Goal: Obtain resource: Obtain resource

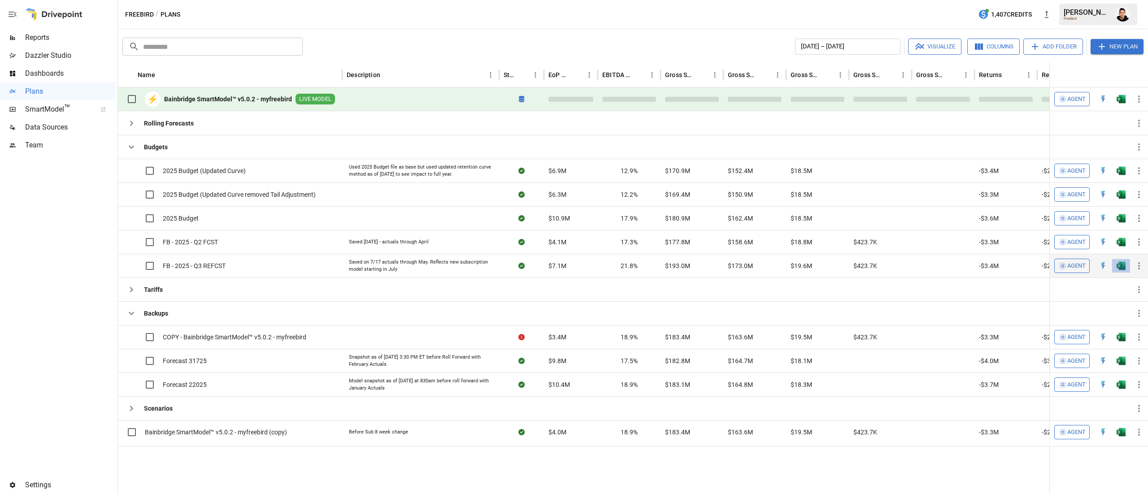
click at [1124, 175] on img "Open in Excel" at bounding box center [1121, 170] width 9 height 9
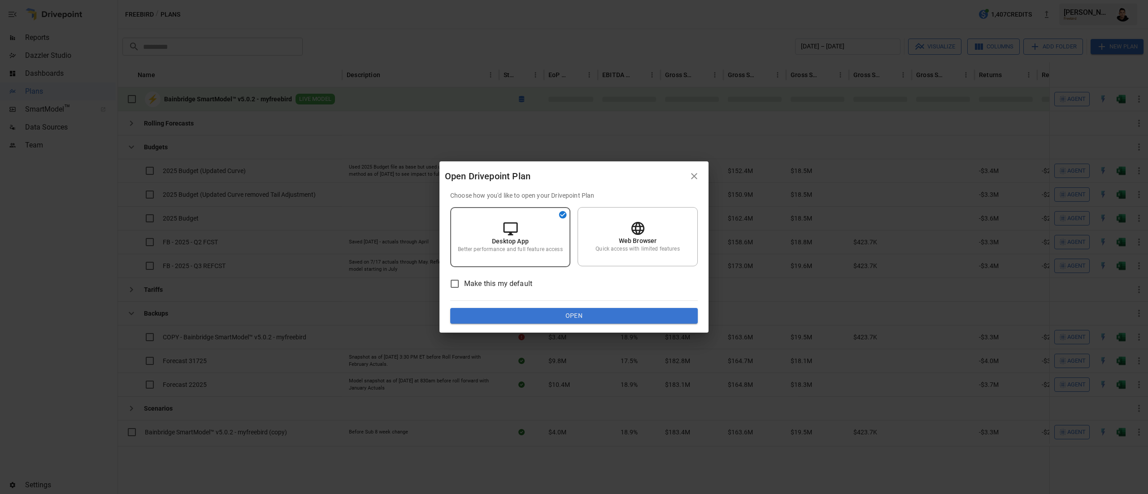
click at [630, 308] on button "Open" at bounding box center [574, 316] width 248 height 16
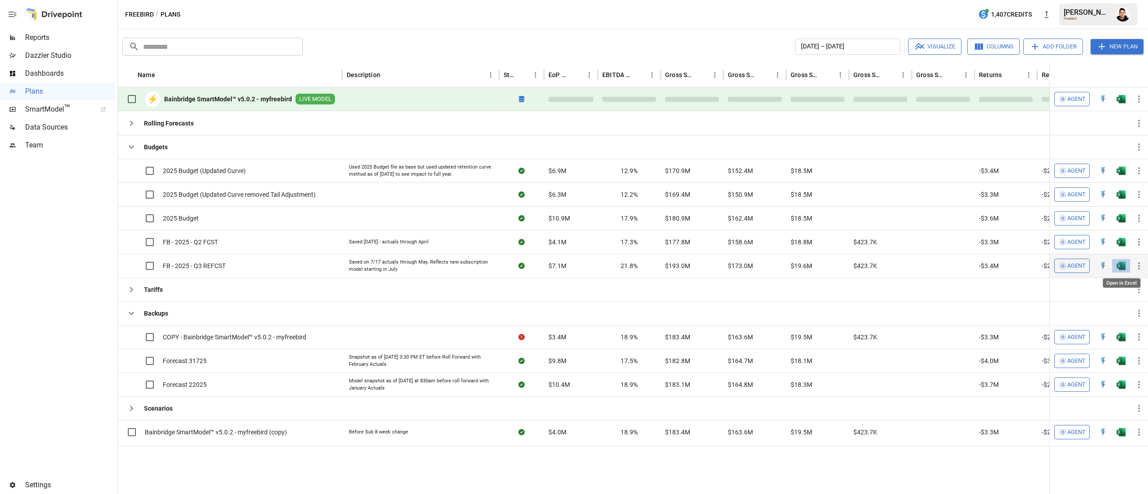
click at [1125, 175] on img "Open in Excel" at bounding box center [1121, 170] width 9 height 9
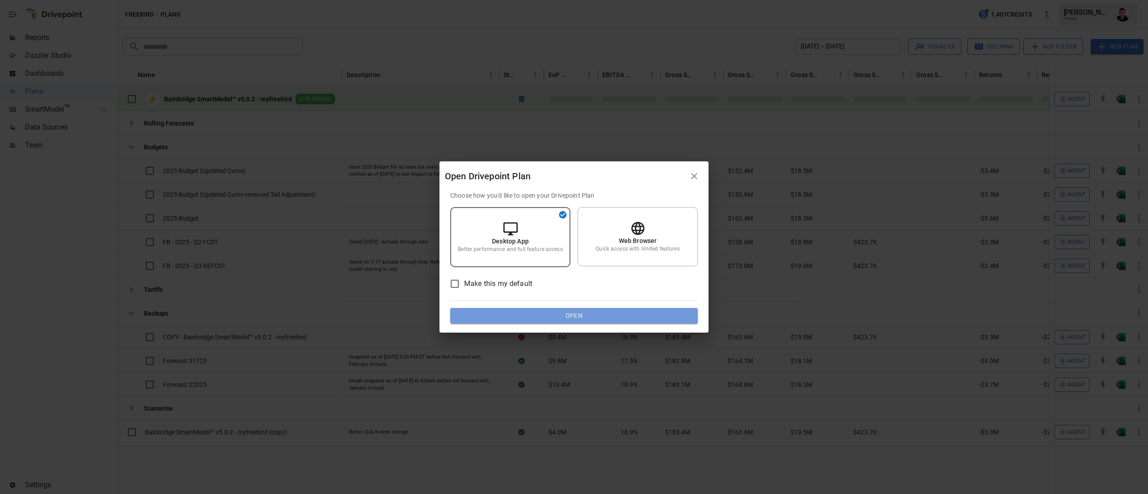
click at [671, 311] on button "Open" at bounding box center [574, 316] width 248 height 16
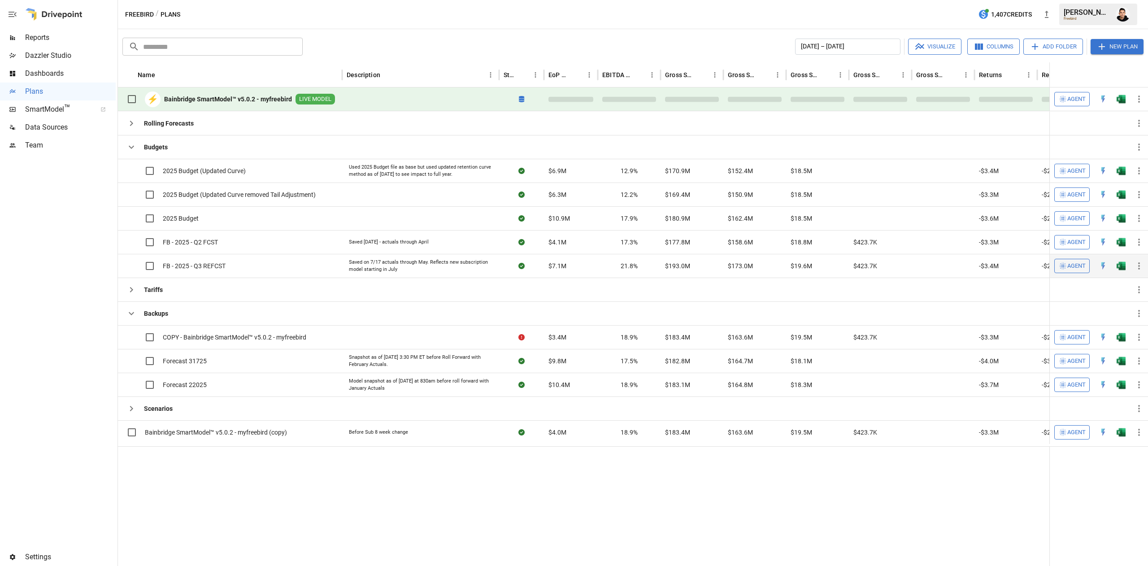
click at [1121, 175] on img "Open in Excel" at bounding box center [1121, 170] width 9 height 9
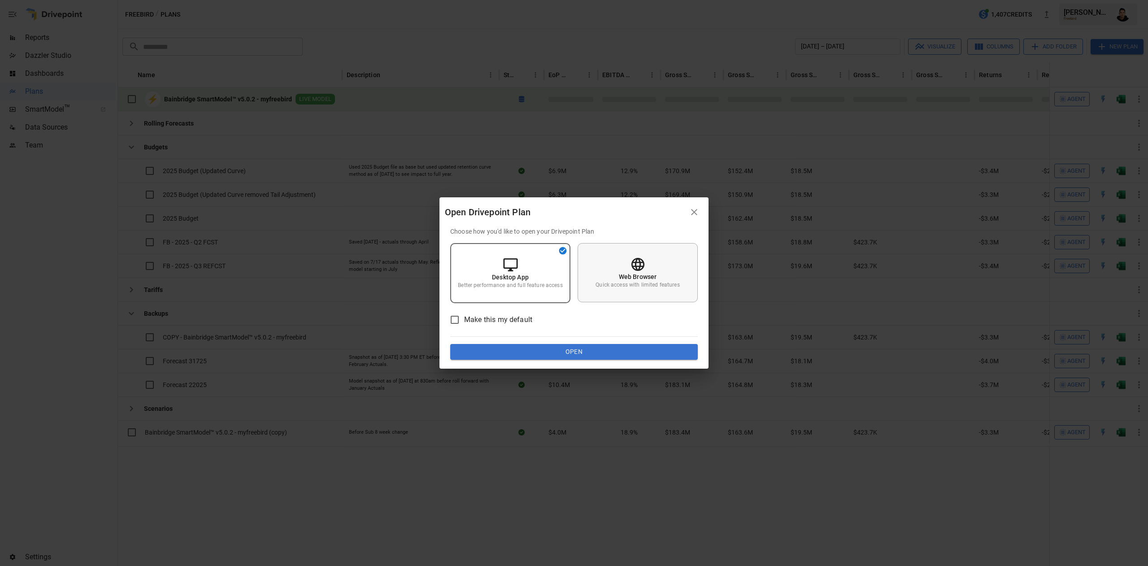
click at [645, 288] on p "Quick access with limited features" at bounding box center [638, 285] width 84 height 8
click at [639, 352] on button "Open" at bounding box center [574, 352] width 248 height 16
